Goal: Transaction & Acquisition: Book appointment/travel/reservation

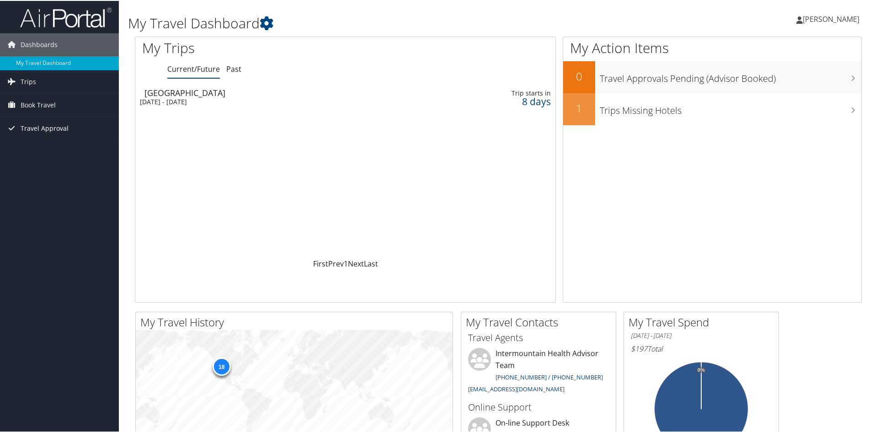
click at [67, 128] on link "Travel Approval" at bounding box center [59, 127] width 119 height 23
click at [70, 103] on link "Book Travel" at bounding box center [59, 104] width 119 height 23
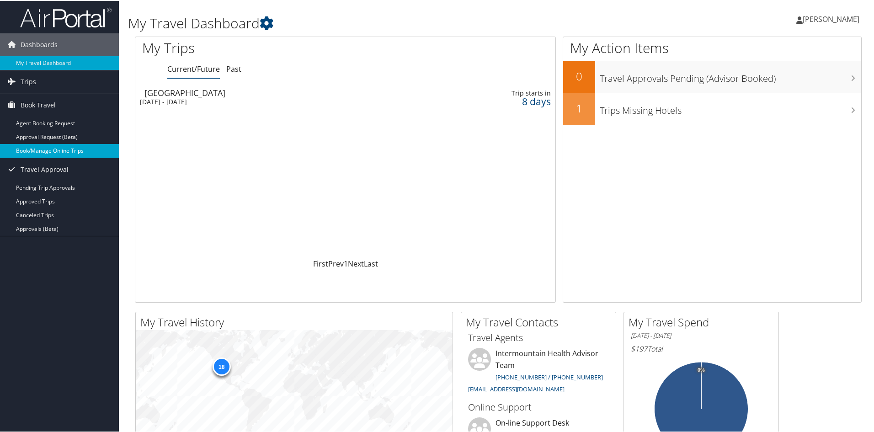
click at [47, 155] on link "Book/Manage Online Trips" at bounding box center [59, 150] width 119 height 14
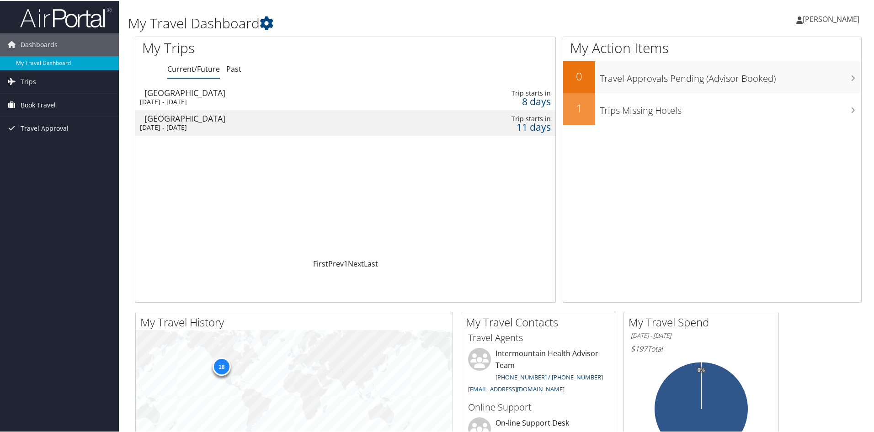
click at [63, 106] on link "Book Travel" at bounding box center [59, 104] width 119 height 23
click at [60, 146] on link "Book/Manage Online Trips" at bounding box center [59, 150] width 119 height 14
